Goal: Information Seeking & Learning: Learn about a topic

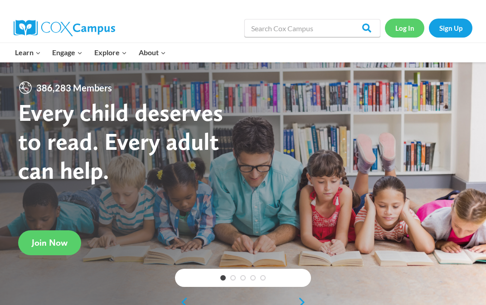
click at [406, 32] on link "Log In" at bounding box center [404, 28] width 39 height 19
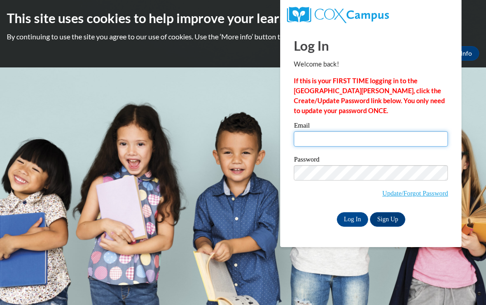
type input "Kcdarden@mail.lipscomb.edu"
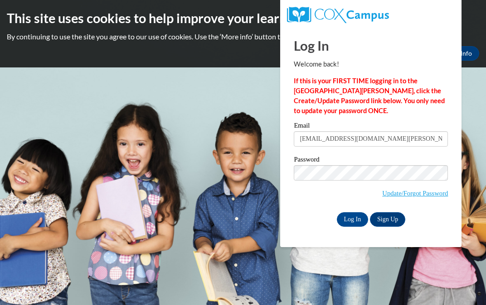
click at [328, 140] on input "Kcdarden@mail.lipscomb.edu" at bounding box center [371, 138] width 154 height 15
click at [353, 217] on input "Log In" at bounding box center [353, 220] width 32 height 14
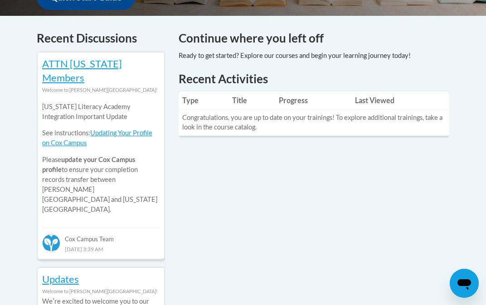
scroll to position [551, 0]
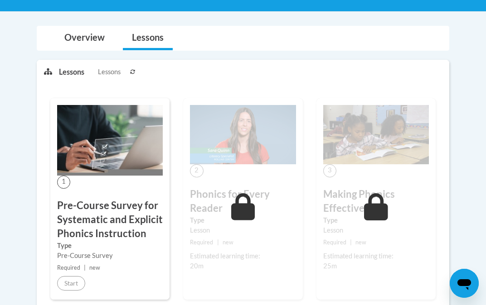
scroll to position [202, 0]
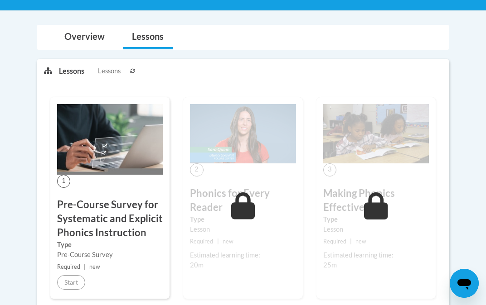
click at [115, 167] on img at bounding box center [110, 139] width 106 height 71
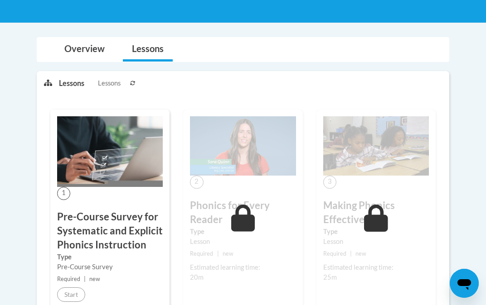
scroll to position [156, 0]
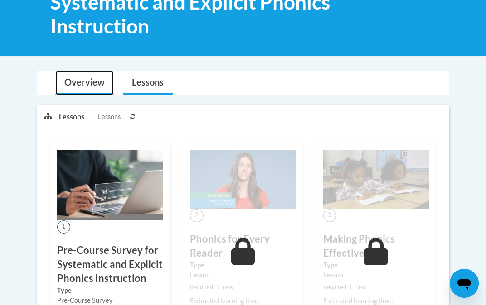
click at [101, 86] on link "Overview" at bounding box center [84, 83] width 58 height 24
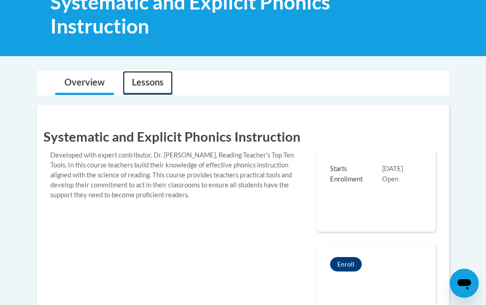
click at [155, 83] on link "Lessons" at bounding box center [148, 83] width 50 height 24
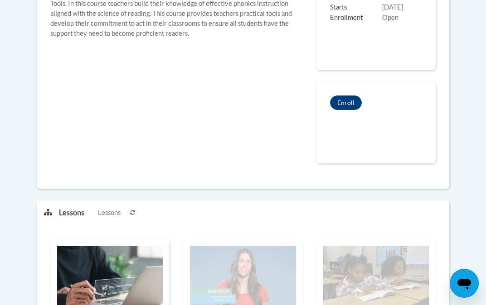
scroll to position [167, 0]
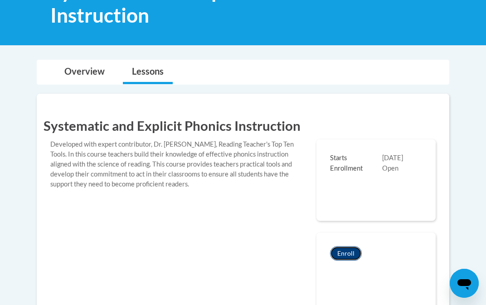
click at [350, 254] on button "Enroll" at bounding box center [346, 253] width 32 height 14
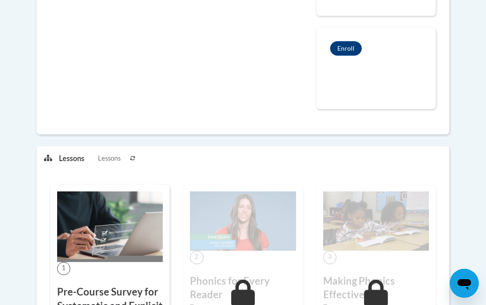
click at [128, 248] on img at bounding box center [110, 227] width 106 height 71
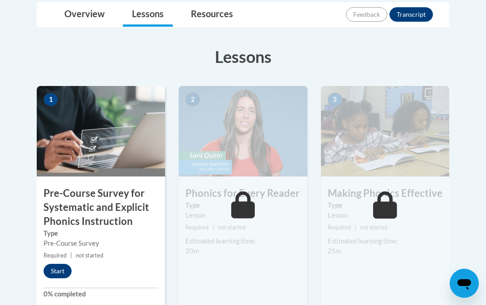
scroll to position [247, 0]
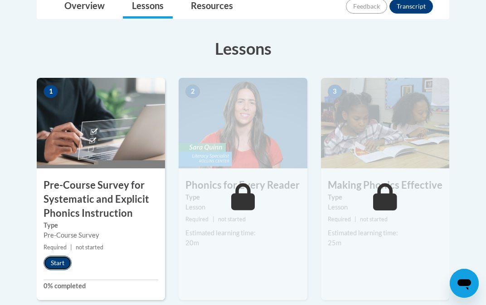
click at [54, 261] on button "Start" at bounding box center [57, 263] width 28 height 14
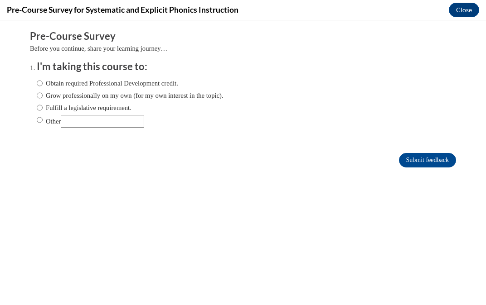
scroll to position [0, 0]
click at [126, 96] on label "Grow professionally on my own (for my own interest in the topic)." at bounding box center [130, 96] width 187 height 10
click at [43, 96] on input "Grow professionally on my own (for my own interest in the topic)." at bounding box center [40, 96] width 6 height 10
radio input "true"
click at [118, 123] on input "Other" at bounding box center [102, 121] width 83 height 13
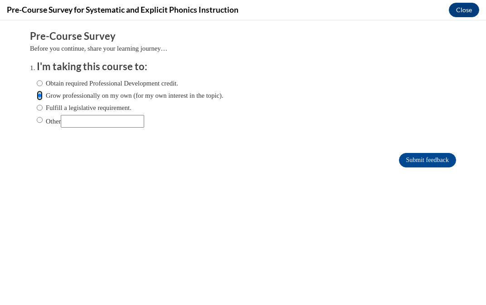
click at [39, 97] on input "Grow professionally on my own (for my own interest in the topic)." at bounding box center [40, 96] width 6 height 10
click at [45, 123] on label "Other" at bounding box center [90, 121] width 107 height 13
click at [43, 123] on input "Other" at bounding box center [40, 120] width 6 height 10
radio input "true"
click at [109, 128] on div "Obtain required Professional Development credit. Grow professionally on my own …" at bounding box center [130, 103] width 187 height 58
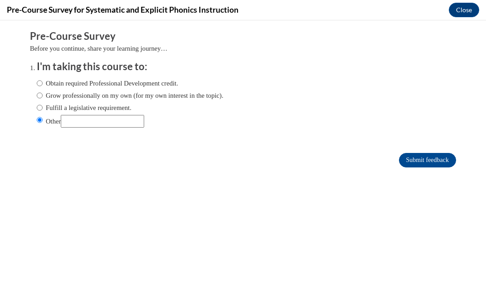
click at [109, 123] on input "Other" at bounding box center [102, 121] width 83 height 13
click at [455, 10] on button "Close" at bounding box center [464, 10] width 30 height 14
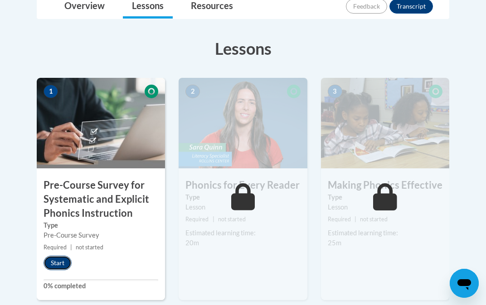
click at [56, 261] on button "Start" at bounding box center [57, 263] width 28 height 14
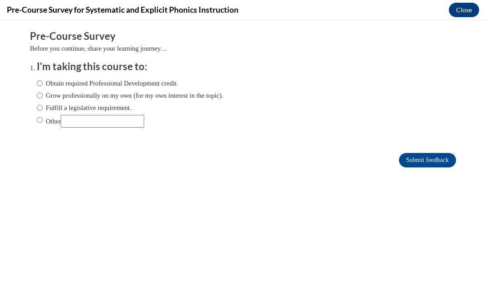
click at [52, 115] on label "Other" at bounding box center [90, 121] width 107 height 13
click at [43, 115] on input "Other" at bounding box center [40, 120] width 6 height 10
radio input "true"
click at [86, 118] on input "Other" at bounding box center [102, 121] width 83 height 13
type input "class"
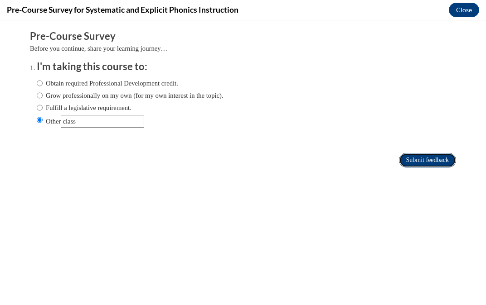
click at [428, 164] on input "Submit feedback" at bounding box center [427, 160] width 57 height 14
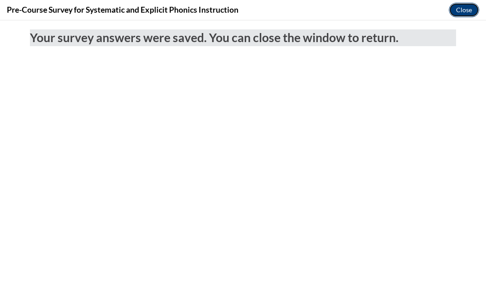
click at [459, 11] on button "Close" at bounding box center [464, 10] width 30 height 14
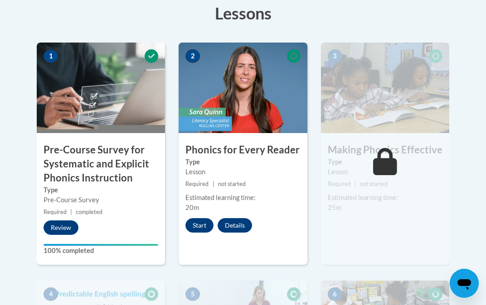
scroll to position [293, 0]
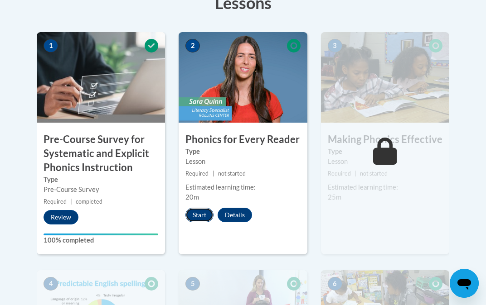
click at [199, 211] on button "Start" at bounding box center [199, 215] width 28 height 14
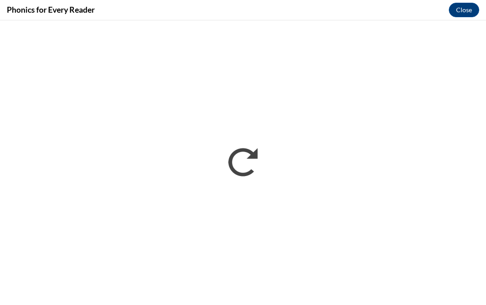
scroll to position [0, 0]
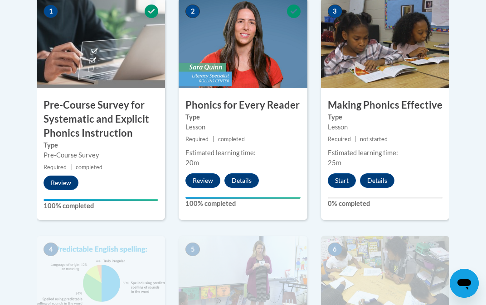
scroll to position [329, 0]
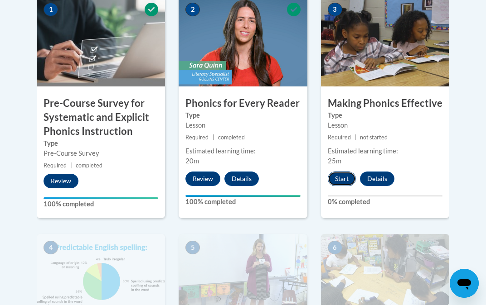
click at [338, 178] on button "Start" at bounding box center [342, 179] width 28 height 14
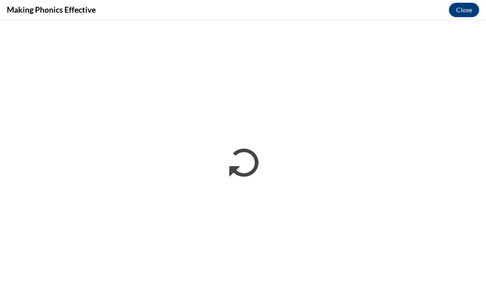
scroll to position [0, 0]
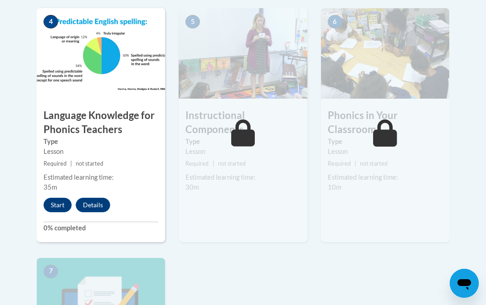
scroll to position [563, 0]
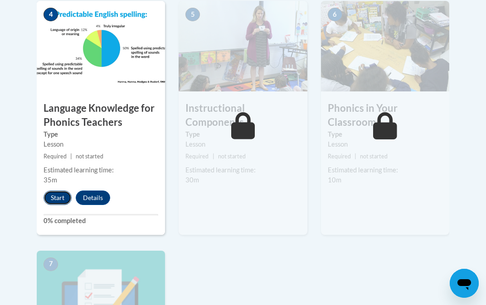
click at [54, 198] on button "Start" at bounding box center [57, 198] width 28 height 14
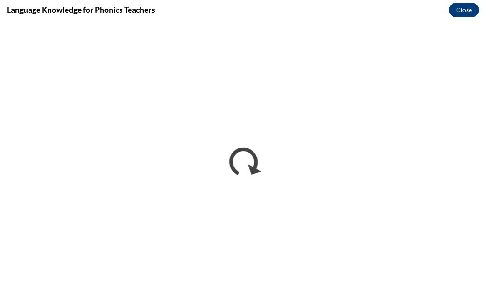
scroll to position [0, 0]
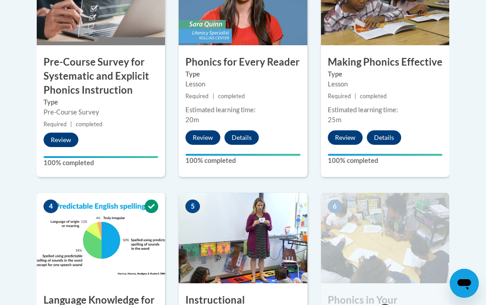
scroll to position [575, 0]
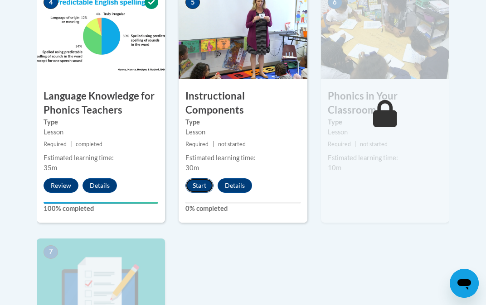
click at [202, 190] on button "Start" at bounding box center [199, 186] width 28 height 14
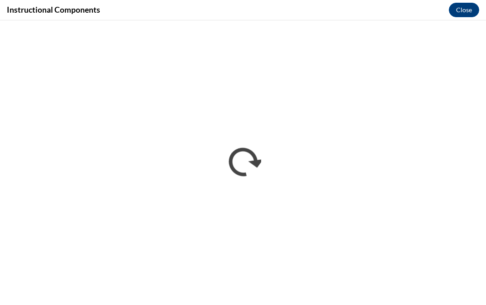
scroll to position [0, 0]
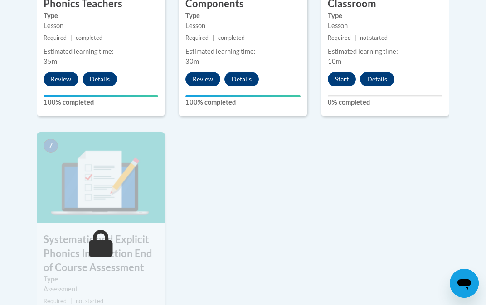
scroll to position [663, 0]
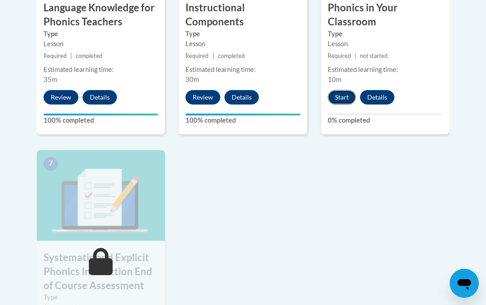
click at [342, 102] on button "Start" at bounding box center [342, 97] width 28 height 14
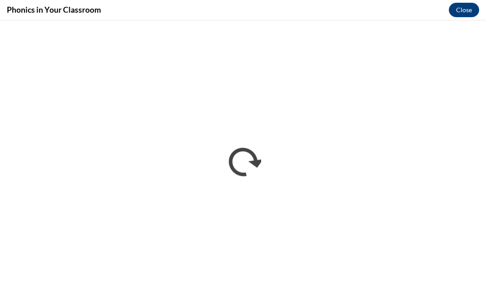
scroll to position [0, 0]
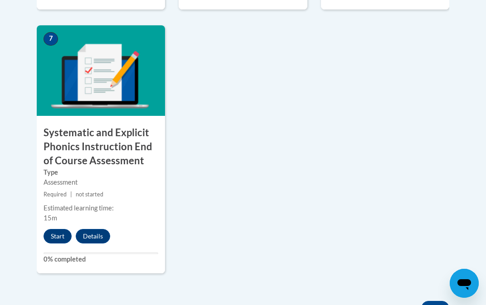
scroll to position [782, 0]
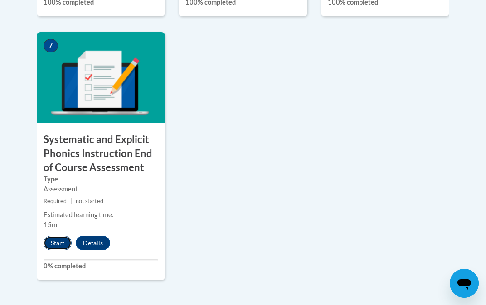
click at [58, 243] on button "Start" at bounding box center [57, 243] width 28 height 14
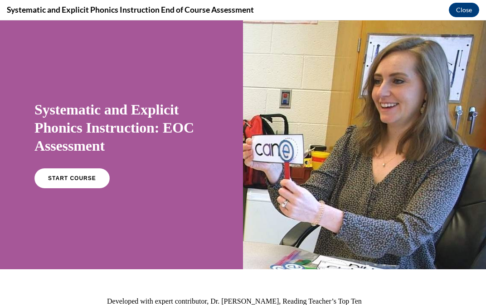
scroll to position [0, 0]
click at [85, 177] on span "START COURSE" at bounding box center [72, 178] width 50 height 7
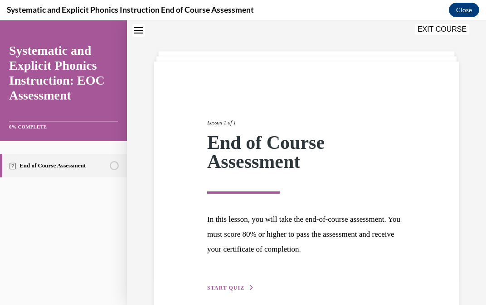
scroll to position [70, 0]
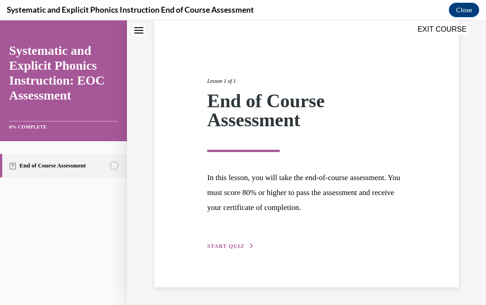
click at [233, 239] on div "Lesson 1 of 1 End of Course Assessment In this lesson, you will take the end-of…" at bounding box center [306, 153] width 212 height 195
click at [236, 247] on span "START QUIZ" at bounding box center [225, 246] width 37 height 6
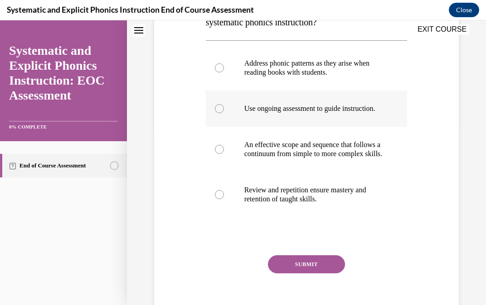
scroll to position [179, 0]
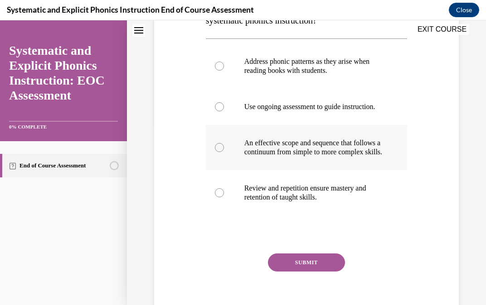
click at [270, 170] on div at bounding box center [307, 147] width 202 height 45
click at [298, 270] on div "Question 01/10 Which of these practices is NOT a hallmark of systematic phonics…" at bounding box center [307, 138] width 202 height 382
click at [300, 272] on button "SUBMIT" at bounding box center [306, 263] width 77 height 18
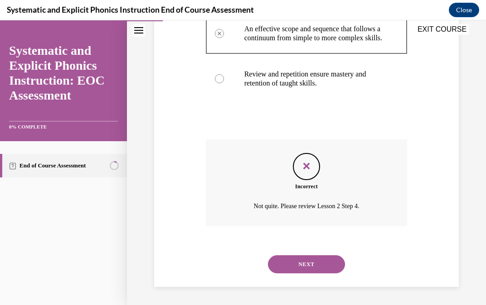
scroll to position [312, 0]
click at [300, 268] on button "NEXT" at bounding box center [306, 265] width 77 height 18
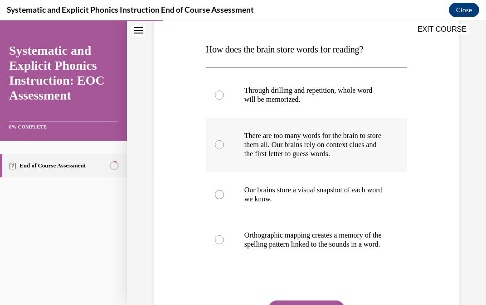
scroll to position [137, 0]
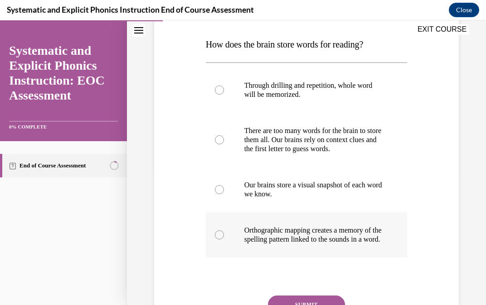
click at [298, 258] on div at bounding box center [307, 235] width 202 height 45
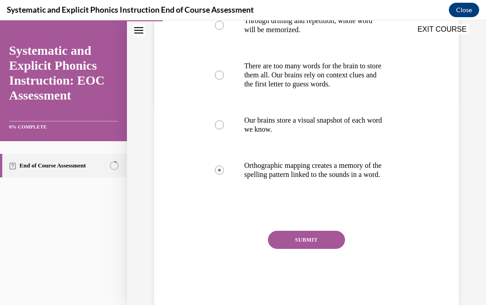
click at [317, 249] on button "SUBMIT" at bounding box center [306, 240] width 77 height 18
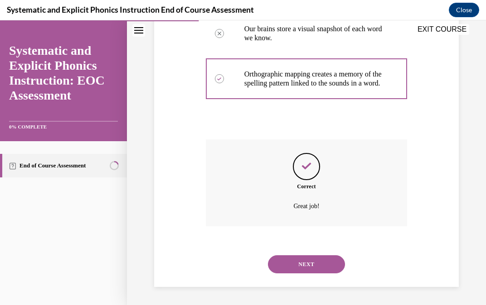
scroll to position [303, 0]
click at [302, 274] on div "NEXT" at bounding box center [307, 264] width 202 height 36
click at [302, 265] on button "NEXT" at bounding box center [306, 265] width 77 height 18
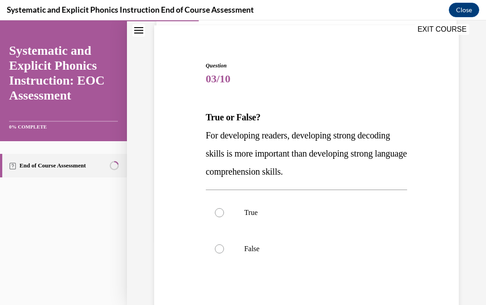
scroll to position [68, 0]
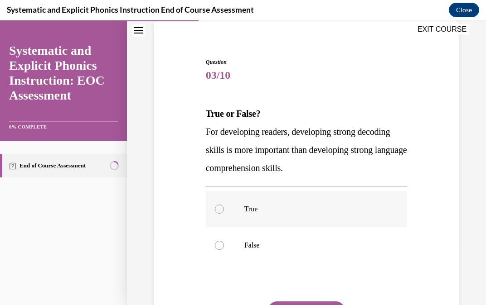
click at [275, 199] on div at bounding box center [307, 209] width 202 height 36
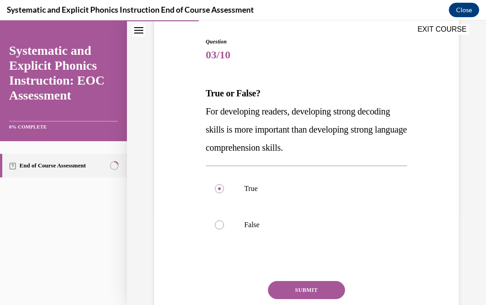
click at [296, 290] on button "SUBMIT" at bounding box center [306, 290] width 77 height 18
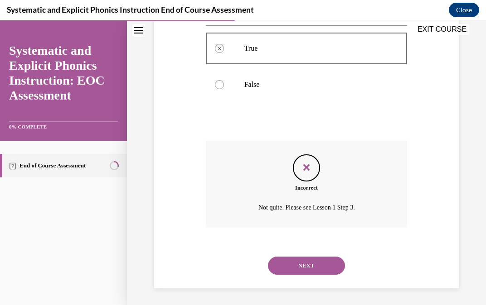
scroll to position [230, 0]
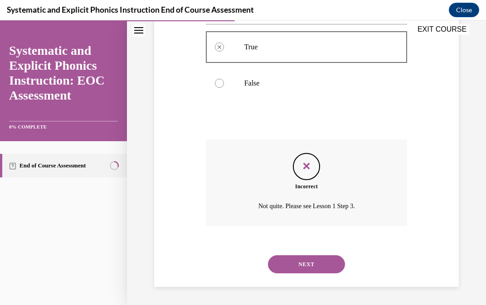
click at [301, 265] on button "NEXT" at bounding box center [306, 265] width 77 height 18
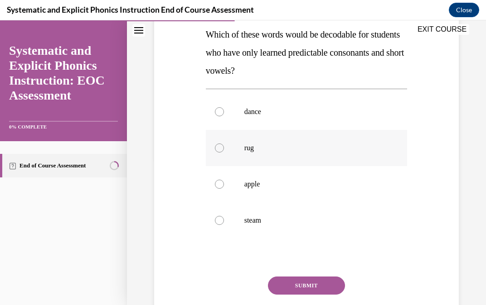
scroll to position [150, 0]
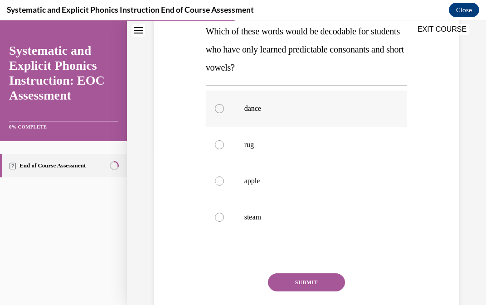
click at [277, 114] on div at bounding box center [307, 109] width 202 height 36
click at [318, 289] on button "SUBMIT" at bounding box center [306, 283] width 77 height 18
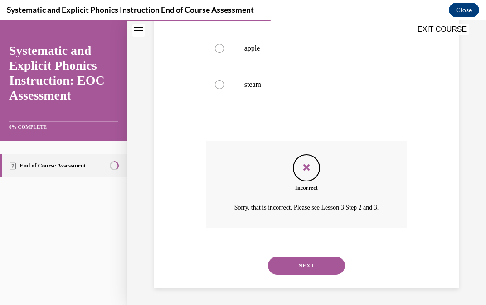
scroll to position [285, 0]
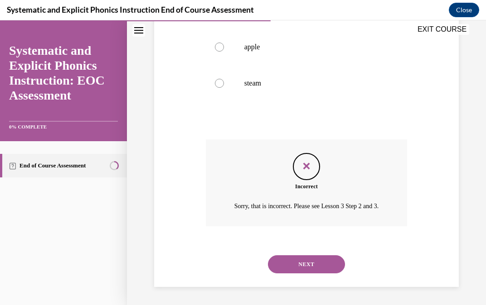
click at [312, 269] on button "NEXT" at bounding box center [306, 265] width 77 height 18
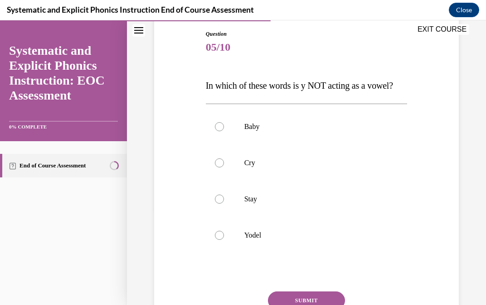
scroll to position [98, 0]
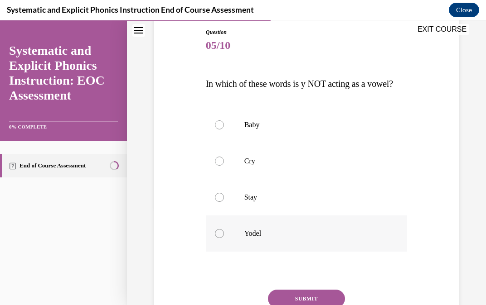
click at [272, 227] on div at bounding box center [307, 234] width 202 height 36
click at [309, 297] on button "SUBMIT" at bounding box center [306, 299] width 77 height 18
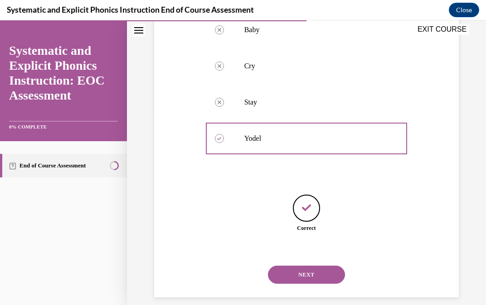
scroll to position [203, 0]
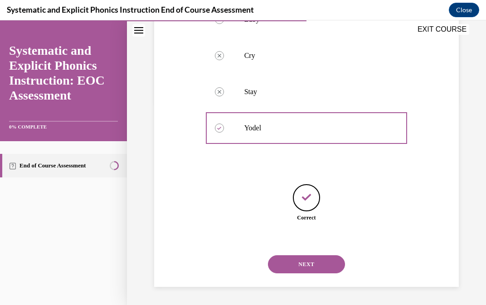
click at [310, 268] on button "NEXT" at bounding box center [306, 265] width 77 height 18
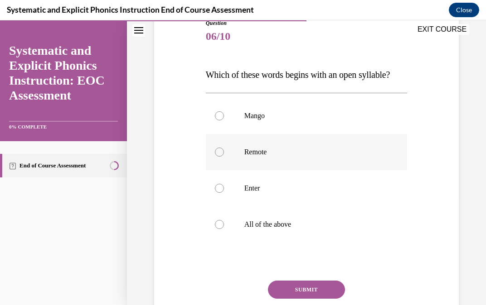
scroll to position [107, 0]
click at [245, 190] on p "Enter" at bounding box center [314, 188] width 140 height 9
click at [323, 291] on button "SUBMIT" at bounding box center [306, 289] width 77 height 18
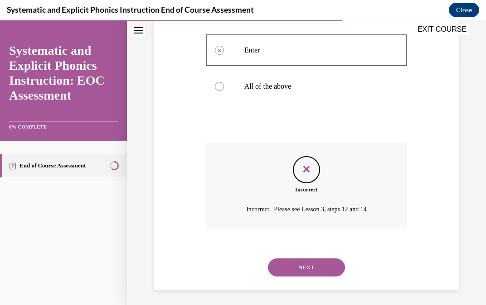
scroll to position [248, 0]
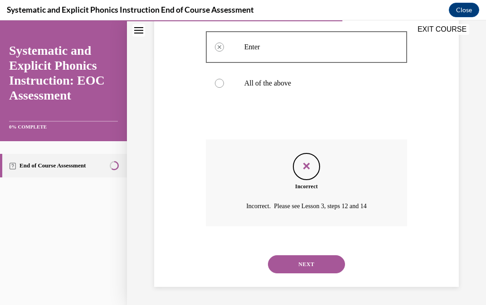
click at [321, 268] on button "NEXT" at bounding box center [306, 265] width 77 height 18
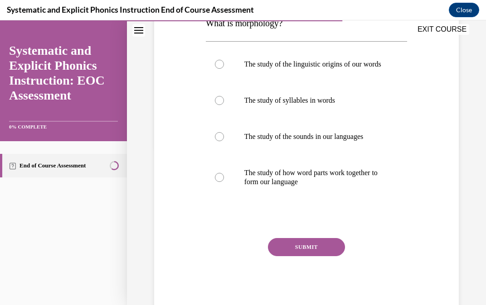
scroll to position [180, 0]
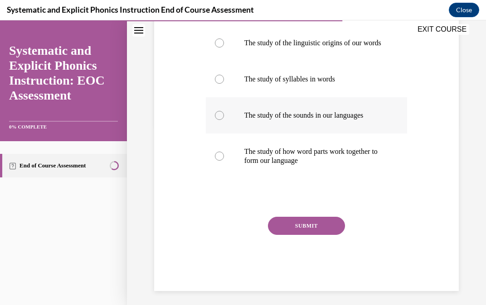
click at [279, 129] on div at bounding box center [307, 115] width 202 height 36
click at [296, 179] on div at bounding box center [307, 156] width 202 height 45
click at [304, 225] on div "Question 07/10 What is morphology? The study of the linguistic origins of our w…" at bounding box center [307, 118] width 202 height 345
click at [304, 233] on button "SUBMIT" at bounding box center [306, 226] width 77 height 18
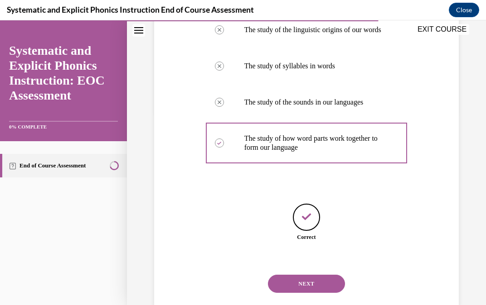
scroll to position [222, 0]
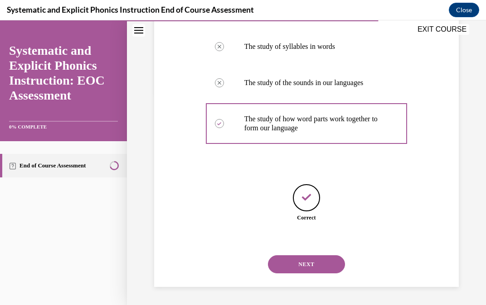
click at [314, 260] on button "NEXT" at bounding box center [306, 265] width 77 height 18
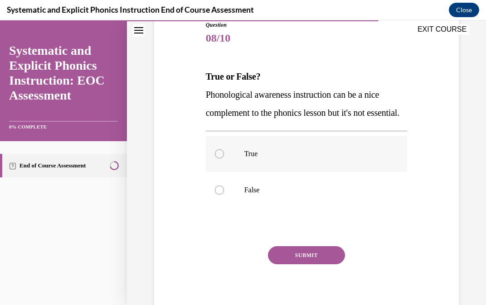
scroll to position [106, 0]
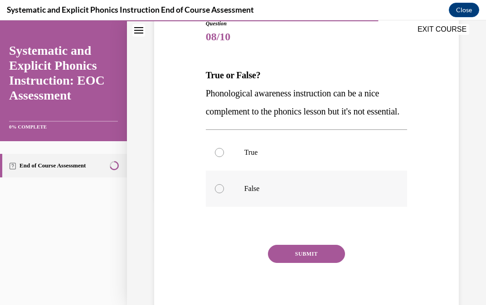
click at [293, 200] on div at bounding box center [307, 189] width 202 height 36
click at [307, 263] on button "SUBMIT" at bounding box center [306, 254] width 77 height 18
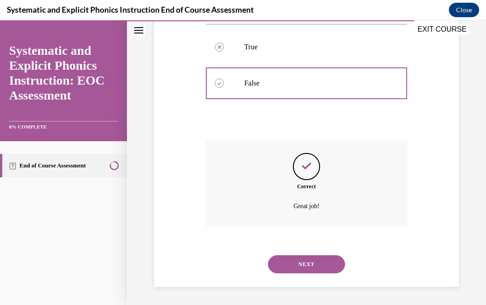
scroll to position [230, 0]
click at [319, 265] on button "NEXT" at bounding box center [306, 265] width 77 height 18
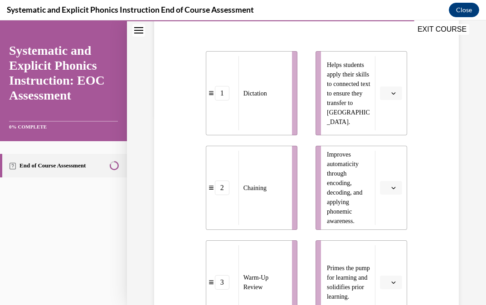
scroll to position [169, 0]
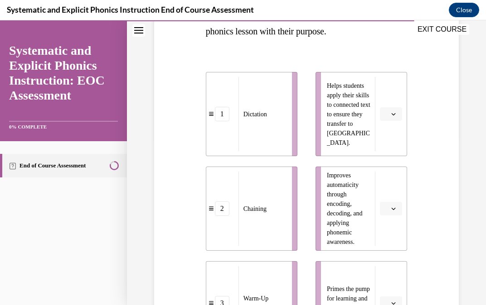
click at [399, 117] on button "button" at bounding box center [391, 114] width 22 height 14
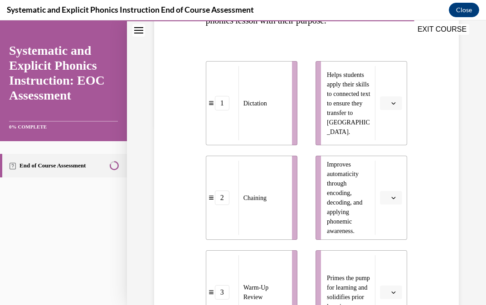
scroll to position [180, 0]
click at [390, 104] on span "button" at bounding box center [393, 103] width 6 height 6
click at [390, 104] on button "button" at bounding box center [391, 103] width 22 height 14
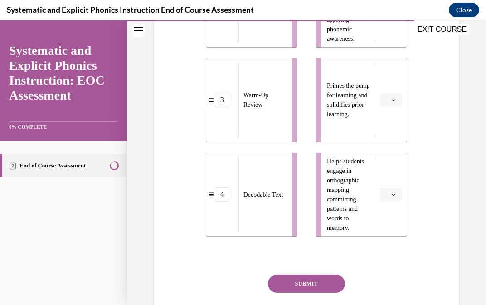
scroll to position [373, 0]
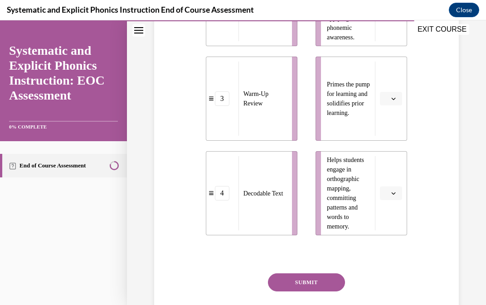
click at [393, 190] on span "button" at bounding box center [393, 193] width 6 height 6
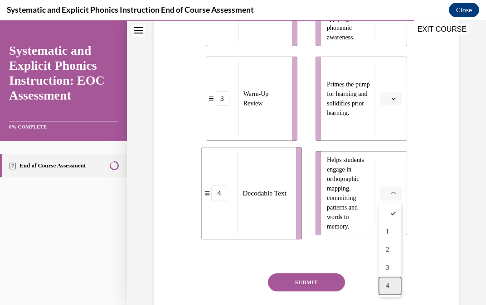
click at [396, 291] on div "4" at bounding box center [389, 286] width 23 height 18
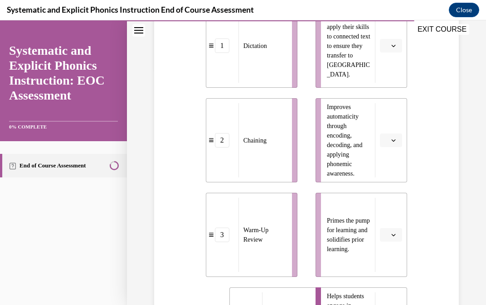
scroll to position [221, 0]
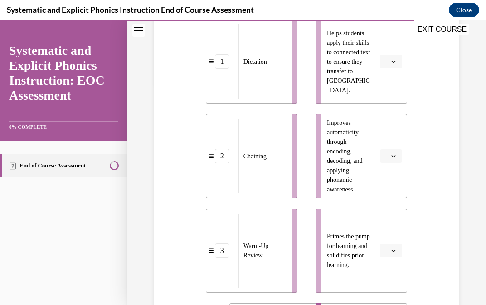
click at [395, 153] on span "button" at bounding box center [393, 156] width 6 height 6
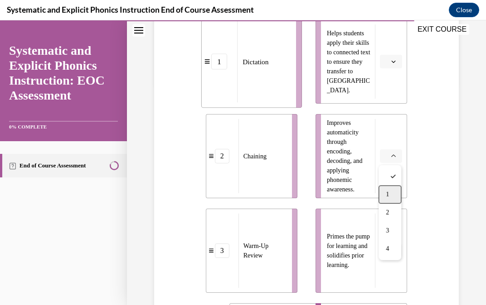
click at [399, 193] on div "1" at bounding box center [389, 195] width 23 height 18
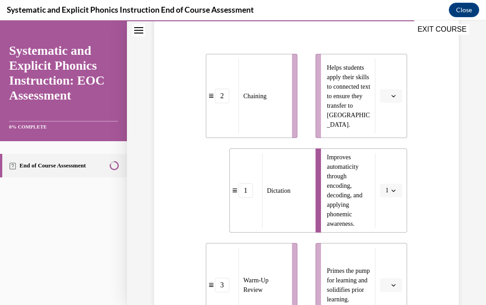
scroll to position [175, 0]
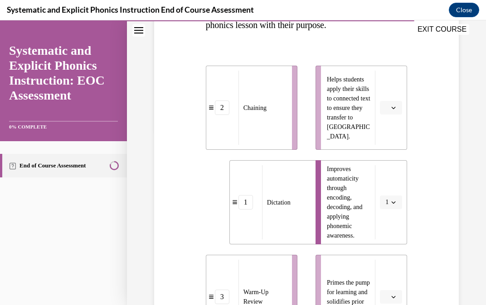
click at [394, 112] on button "button" at bounding box center [391, 108] width 22 height 14
click at [395, 178] on div "3" at bounding box center [389, 183] width 23 height 18
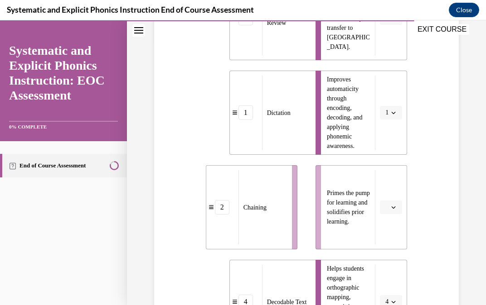
scroll to position [266, 0]
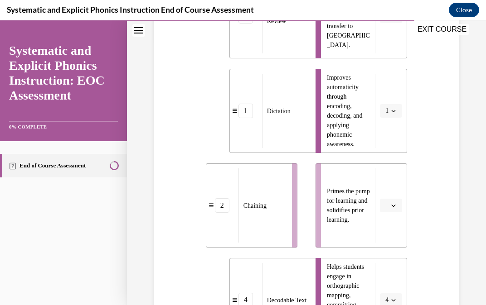
click at [389, 210] on button "button" at bounding box center [391, 206] width 22 height 14
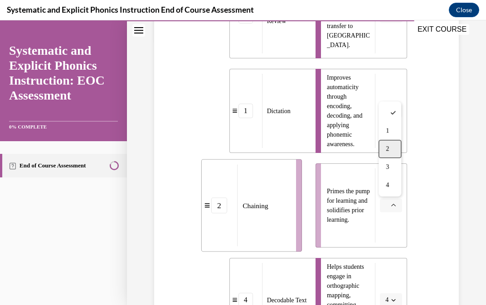
click at [383, 153] on div "2" at bounding box center [389, 149] width 23 height 18
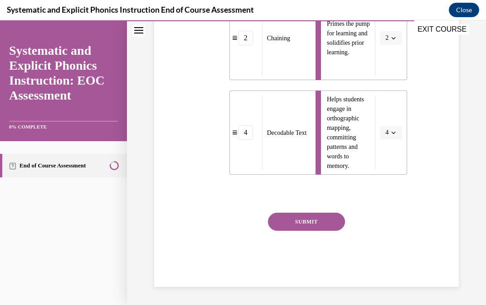
click at [328, 229] on button "SUBMIT" at bounding box center [306, 222] width 77 height 18
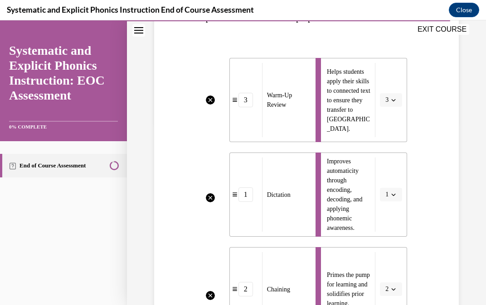
scroll to position [507, 0]
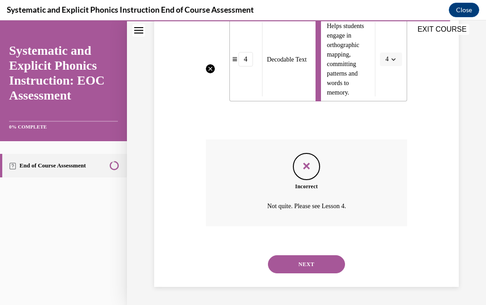
click at [327, 261] on button "NEXT" at bounding box center [306, 265] width 77 height 18
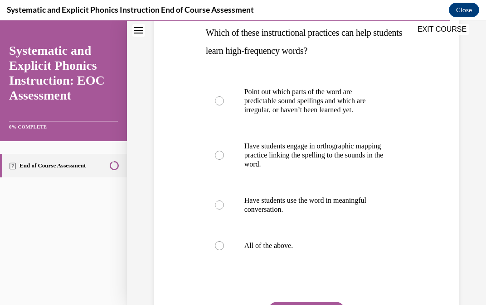
scroll to position [150, 0]
click at [324, 256] on div at bounding box center [307, 245] width 202 height 36
click at [319, 303] on button "SUBMIT" at bounding box center [306, 311] width 77 height 18
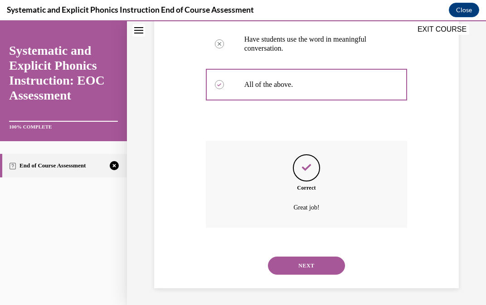
scroll to position [312, 0]
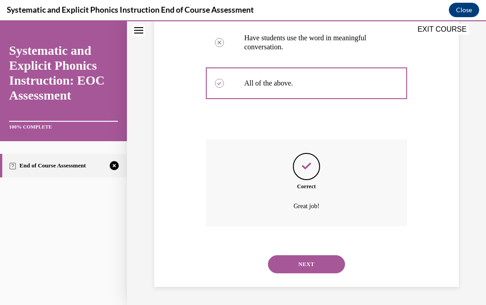
click at [319, 266] on button "NEXT" at bounding box center [306, 265] width 77 height 18
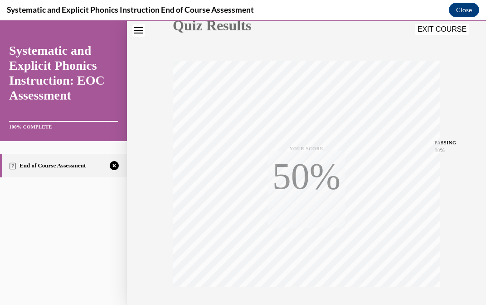
scroll to position [179, 0]
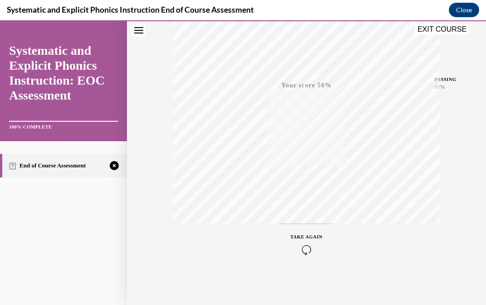
click at [303, 243] on div "TAKE AGAIN" at bounding box center [306, 244] width 32 height 21
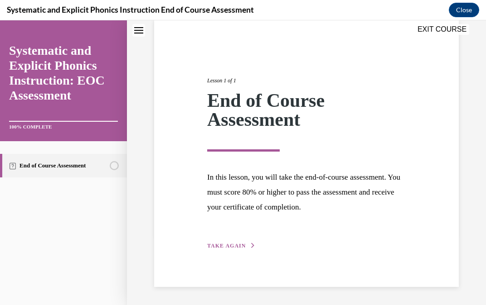
scroll to position [70, 0]
click at [237, 252] on div "Lesson 1 of 1 End of Course Assessment In this lesson, you will take the end-of…" at bounding box center [306, 154] width 304 height 268
click at [244, 244] on button "TAKE AGAIN" at bounding box center [231, 246] width 48 height 8
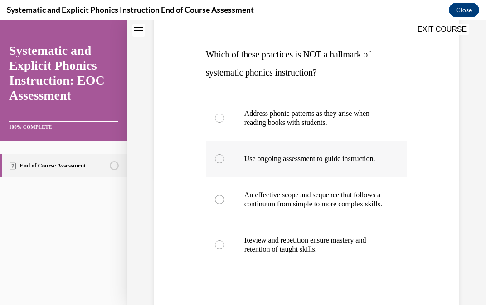
scroll to position [170, 0]
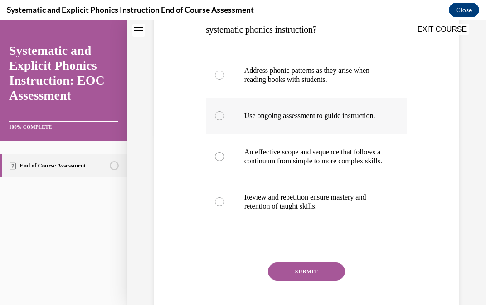
click at [308, 225] on div at bounding box center [307, 201] width 202 height 45
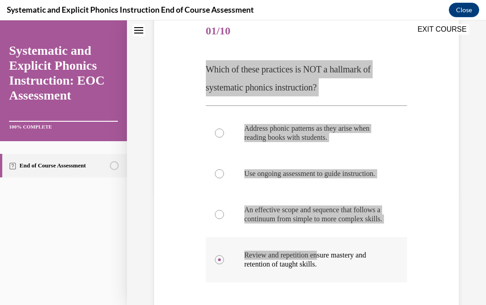
drag, startPoint x: 205, startPoint y: 68, endPoint x: 321, endPoint y: 274, distance: 236.4
click at [321, 274] on div "Question 01/10 Which of these practices is NOT a hallmark of systematic phonics…" at bounding box center [306, 197] width 206 height 395
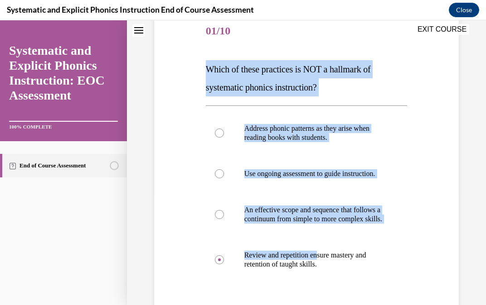
click at [213, 48] on div "Question 01/10 Which of these practices is NOT a hallmark of systematic phonics…" at bounding box center [307, 205] width 202 height 382
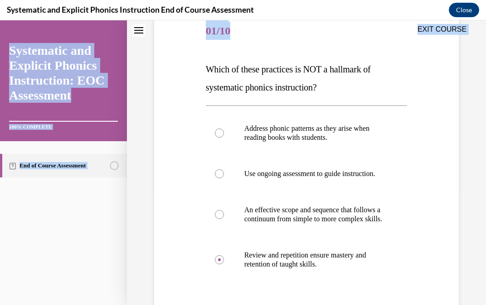
scroll to position [238, 0]
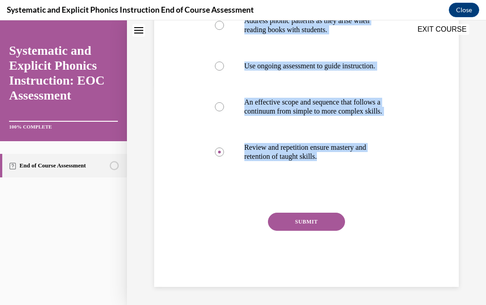
drag, startPoint x: 202, startPoint y: 64, endPoint x: 359, endPoint y: 180, distance: 195.1
click at [359, 180] on div "Question 01/10 Which of these practices is NOT a hallmark of systematic phonics…" at bounding box center [306, 83] width 309 height 409
copy div "Which of these practices is NOT a hallmark of systematic phonics instruction? A…"
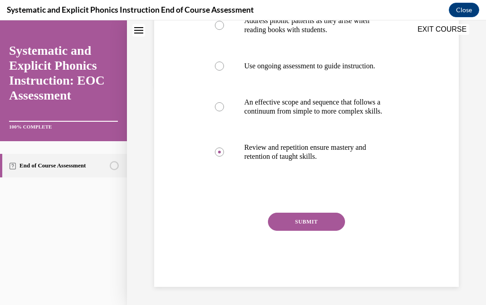
click at [419, 186] on div "Question 01/10 Which of these practices is NOT a hallmark of systematic phonics…" at bounding box center [306, 83] width 309 height 409
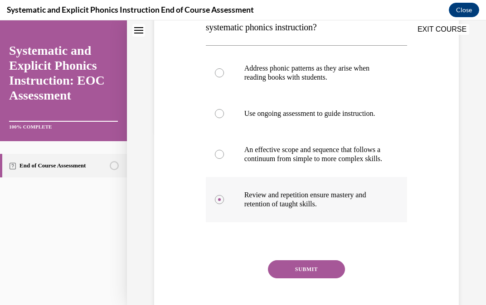
scroll to position [172, 0]
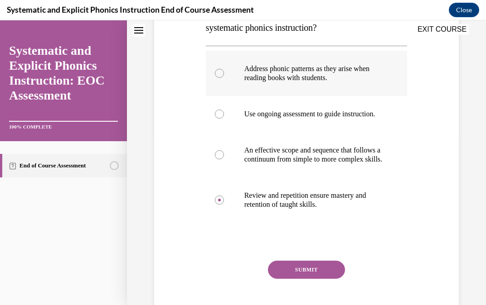
click at [273, 85] on div at bounding box center [307, 73] width 202 height 45
click at [295, 279] on button "SUBMIT" at bounding box center [306, 270] width 77 height 18
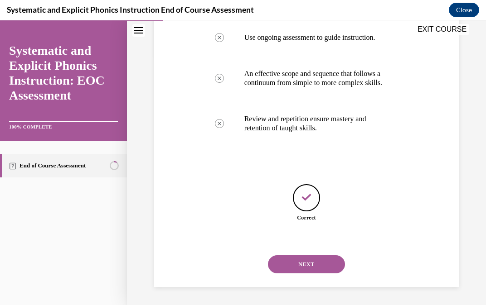
scroll to position [267, 0]
click at [307, 271] on button "NEXT" at bounding box center [306, 265] width 77 height 18
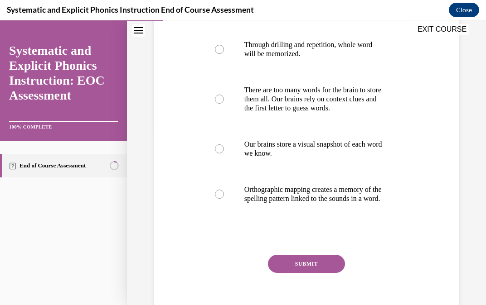
scroll to position [180, 0]
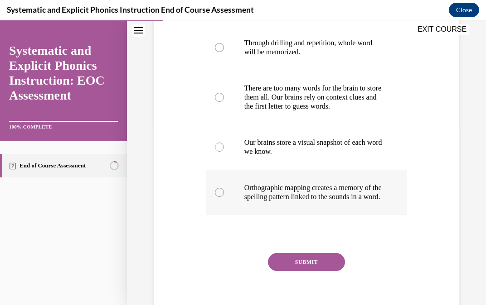
click at [303, 202] on p "Orthographic mapping creates a memory of the spelling pattern linked to the sou…" at bounding box center [314, 193] width 140 height 18
click at [326, 271] on button "SUBMIT" at bounding box center [306, 262] width 77 height 18
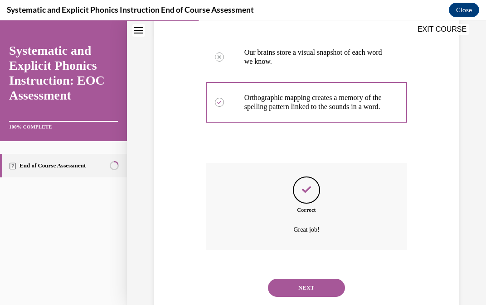
scroll to position [303, 0]
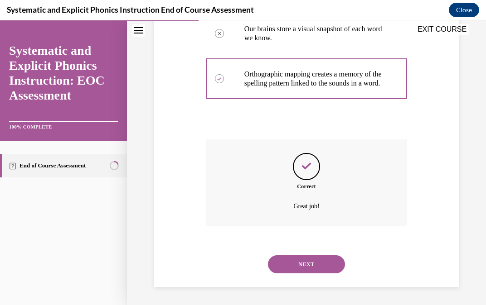
click at [326, 269] on button "NEXT" at bounding box center [306, 265] width 77 height 18
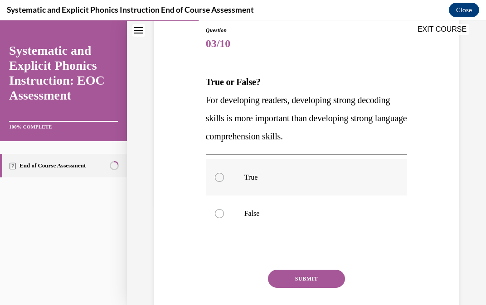
scroll to position [100, 0]
click at [293, 222] on div at bounding box center [307, 213] width 202 height 36
click at [297, 272] on button "SUBMIT" at bounding box center [306, 279] width 77 height 18
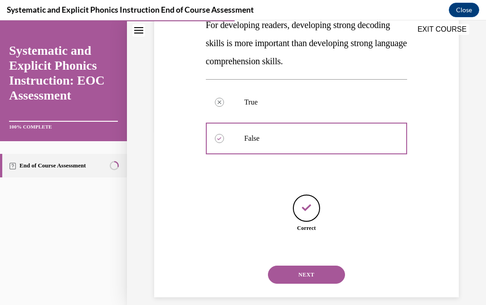
scroll to position [185, 0]
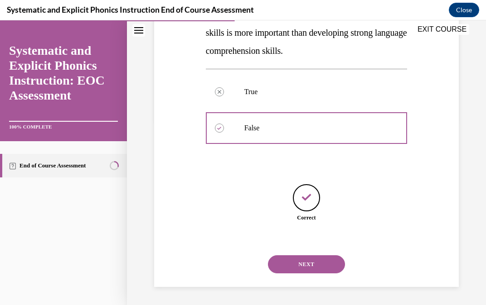
click at [318, 268] on button "NEXT" at bounding box center [306, 265] width 77 height 18
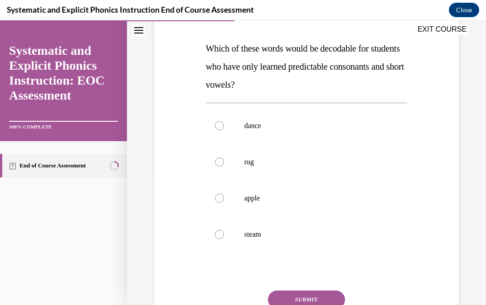
scroll to position [133, 0]
click at [250, 159] on p "rug" at bounding box center [314, 162] width 140 height 9
click at [314, 296] on button "SUBMIT" at bounding box center [306, 300] width 77 height 18
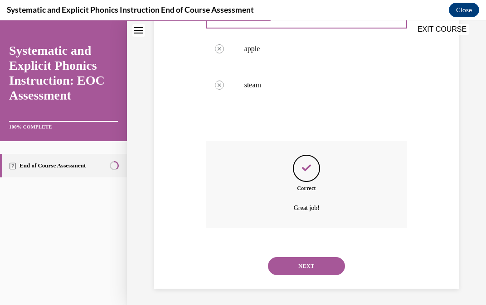
scroll to position [285, 0]
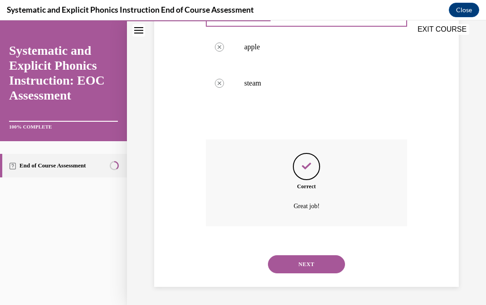
click at [311, 267] on button "NEXT" at bounding box center [306, 265] width 77 height 18
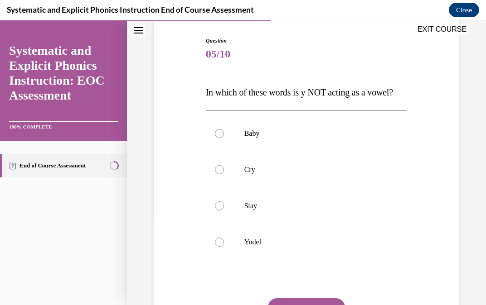
scroll to position [91, 0]
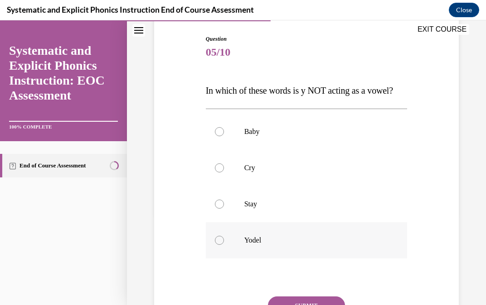
click at [294, 248] on div at bounding box center [307, 240] width 202 height 36
click at [310, 299] on button "SUBMIT" at bounding box center [306, 306] width 77 height 18
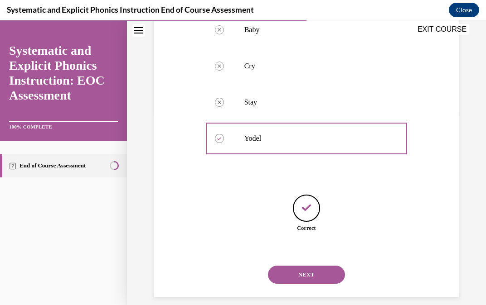
scroll to position [203, 0]
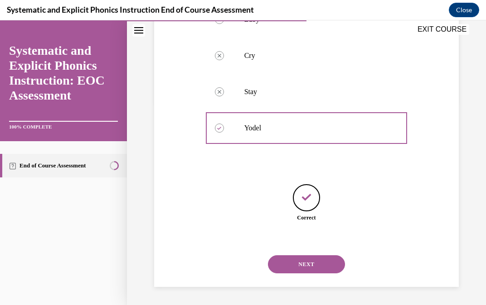
click at [302, 262] on button "NEXT" at bounding box center [306, 265] width 77 height 18
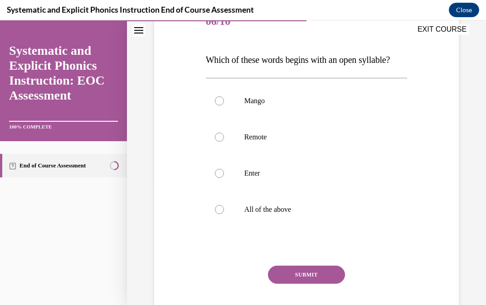
scroll to position [122, 0]
click at [285, 186] on div at bounding box center [307, 173] width 202 height 36
click at [322, 275] on button "SUBMIT" at bounding box center [306, 275] width 77 height 18
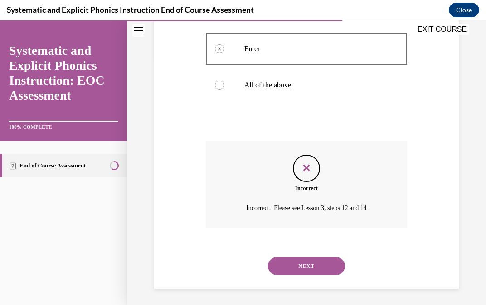
scroll to position [248, 0]
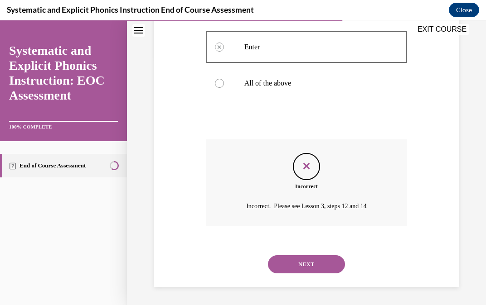
click at [318, 266] on button "NEXT" at bounding box center [306, 265] width 77 height 18
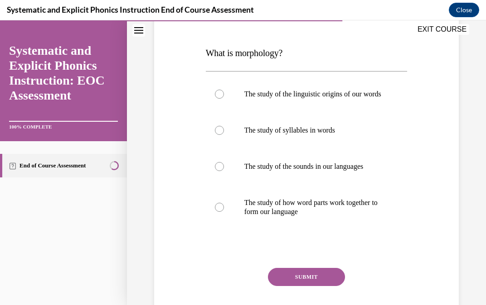
scroll to position [128, 0]
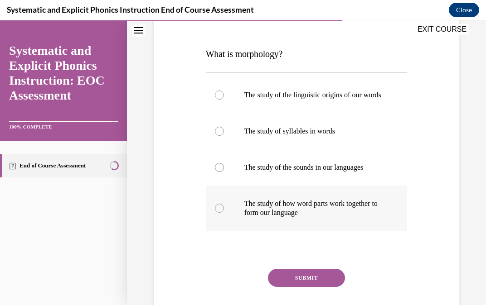
click at [295, 211] on p "The study of how word parts work together to form our language" at bounding box center [314, 208] width 140 height 18
click at [319, 282] on button "SUBMIT" at bounding box center [306, 278] width 77 height 18
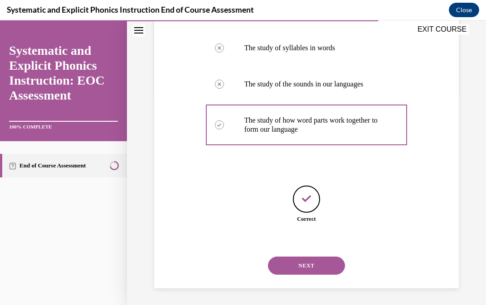
scroll to position [222, 0]
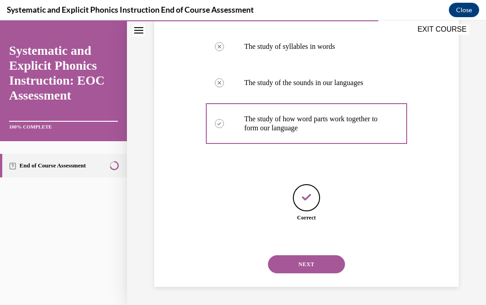
click at [314, 270] on button "NEXT" at bounding box center [306, 265] width 77 height 18
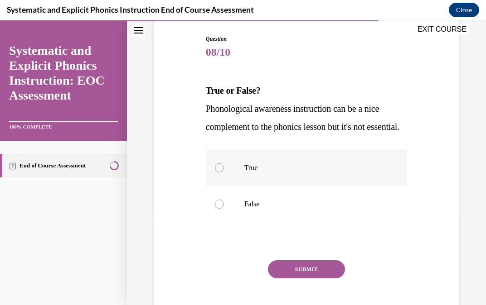
scroll to position [93, 0]
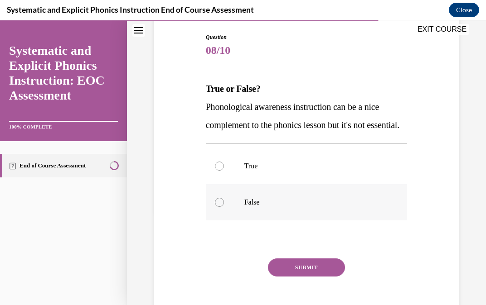
click at [298, 216] on div at bounding box center [307, 202] width 202 height 36
click at [313, 277] on button "SUBMIT" at bounding box center [306, 268] width 77 height 18
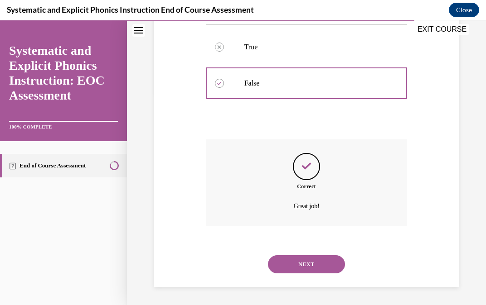
scroll to position [230, 0]
click at [306, 271] on button "NEXT" at bounding box center [306, 265] width 77 height 18
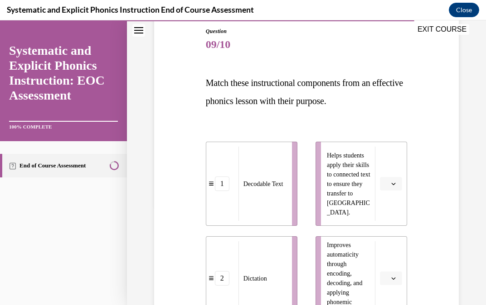
scroll to position [98, 0]
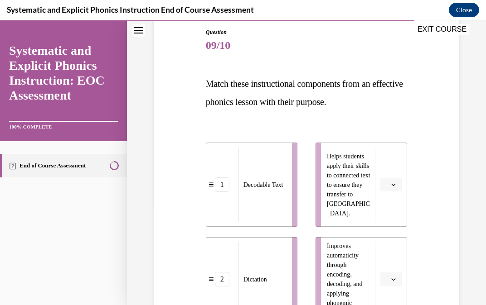
click at [390, 187] on button "button" at bounding box center [391, 185] width 22 height 14
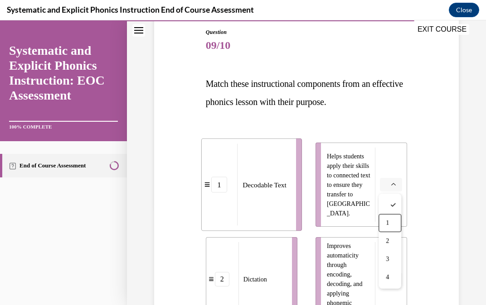
click at [395, 224] on div "1" at bounding box center [389, 223] width 23 height 18
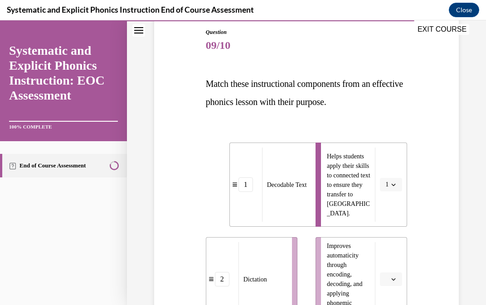
scroll to position [193, 0]
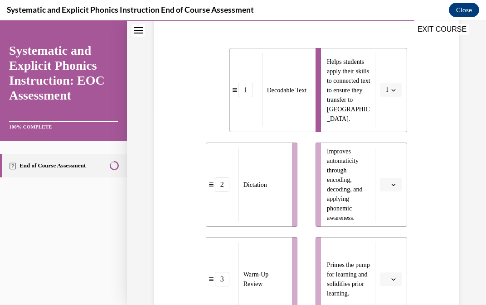
click at [388, 188] on button "button" at bounding box center [391, 185] width 22 height 14
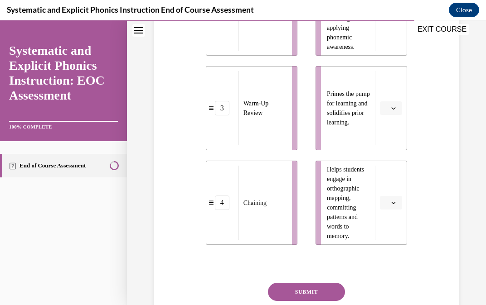
scroll to position [364, 0]
click at [400, 204] on button "button" at bounding box center [391, 203] width 22 height 14
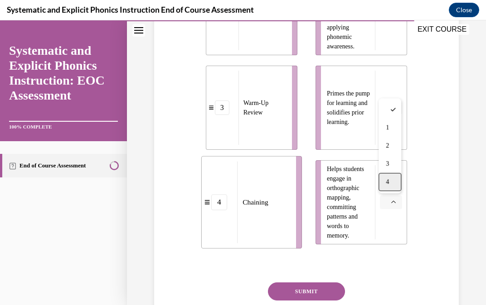
click at [389, 184] on span "4" at bounding box center [387, 182] width 3 height 7
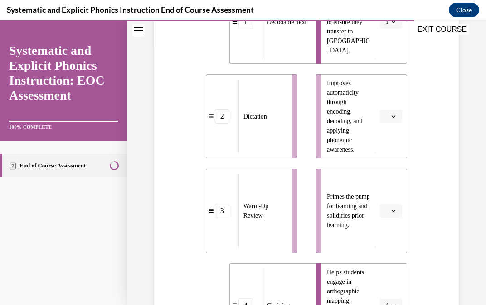
scroll to position [255, 0]
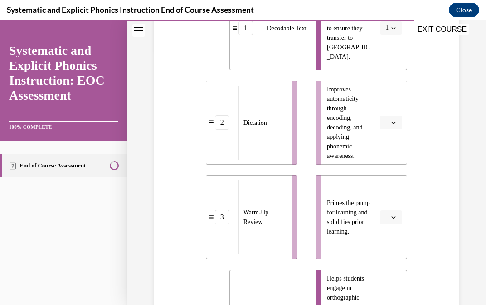
click at [396, 221] on button "button" at bounding box center [391, 218] width 22 height 14
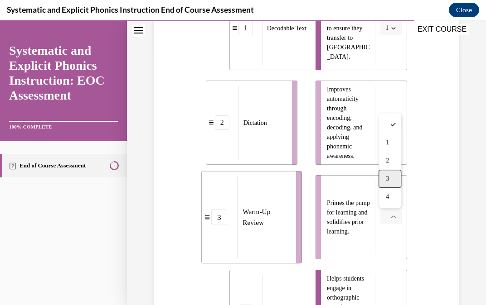
click at [391, 184] on div "3" at bounding box center [389, 179] width 23 height 18
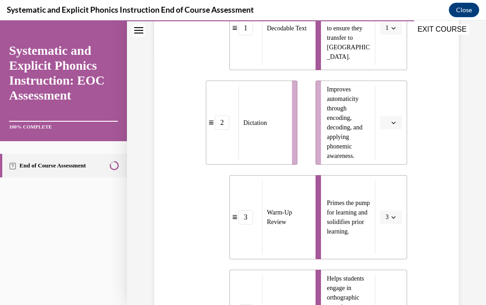
click at [394, 126] on span "button" at bounding box center [393, 123] width 6 height 6
click at [394, 217] on div "4" at bounding box center [389, 216] width 23 height 18
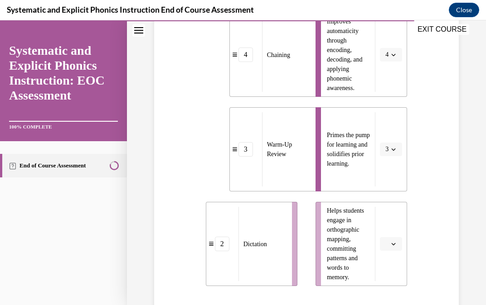
scroll to position [434, 0]
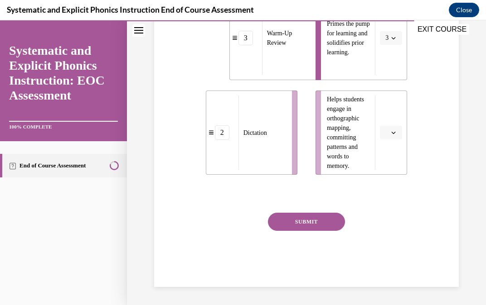
click at [325, 228] on button "SUBMIT" at bounding box center [306, 222] width 77 height 18
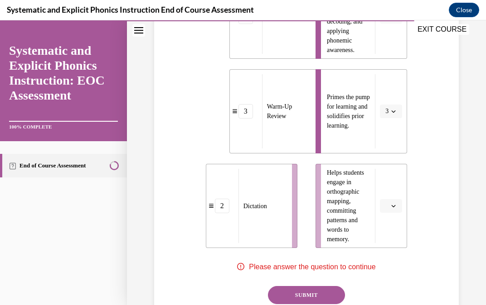
scroll to position [364, 0]
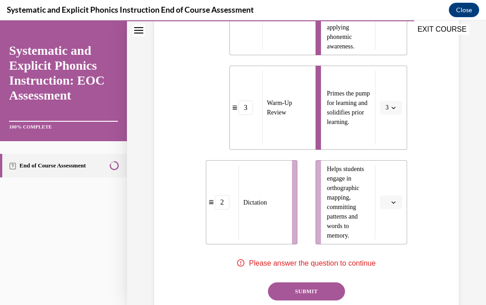
click at [399, 200] on button "button" at bounding box center [391, 203] width 22 height 14
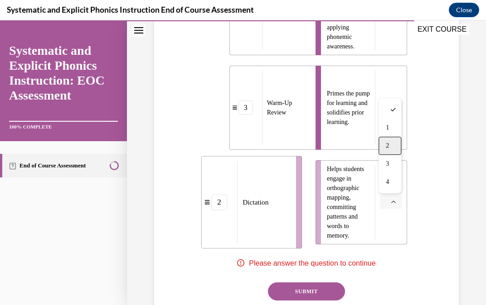
click at [390, 148] on div "2" at bounding box center [389, 146] width 23 height 18
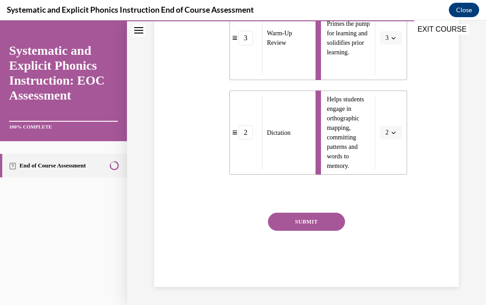
click at [301, 226] on button "SUBMIT" at bounding box center [306, 222] width 77 height 18
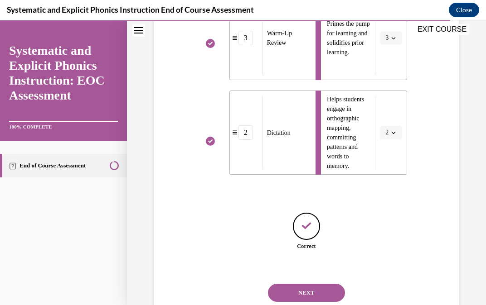
scroll to position [463, 0]
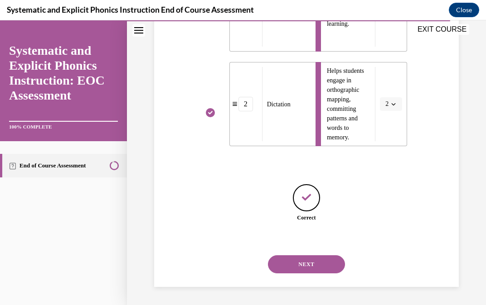
click at [318, 262] on button "NEXT" at bounding box center [306, 265] width 77 height 18
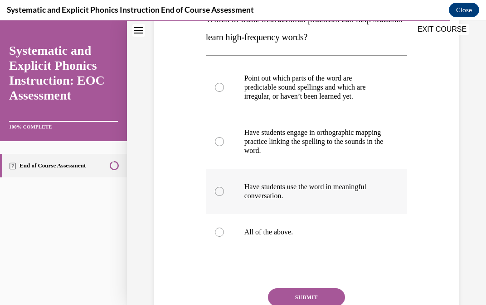
scroll to position [164, 0]
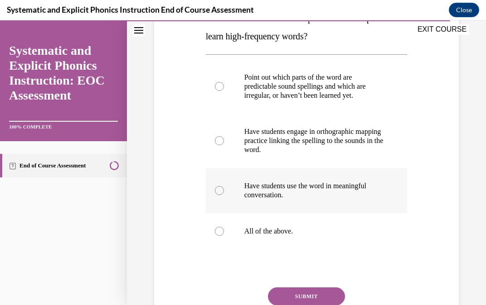
click at [269, 240] on div at bounding box center [307, 231] width 202 height 36
click at [309, 300] on button "SUBMIT" at bounding box center [306, 297] width 77 height 18
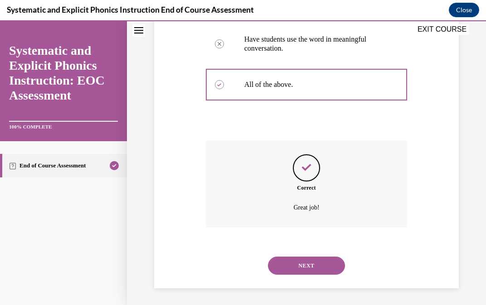
scroll to position [312, 0]
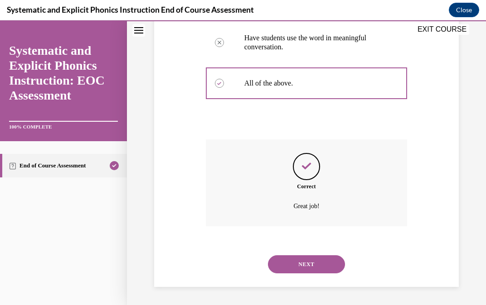
click at [308, 267] on button "NEXT" at bounding box center [306, 265] width 77 height 18
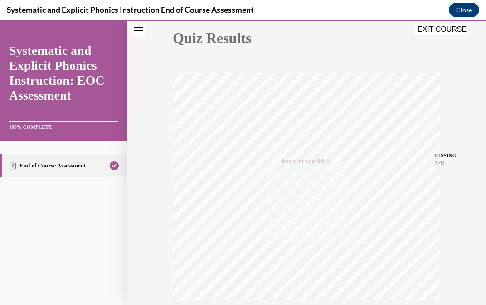
scroll to position [82, 0]
